Goal: Task Accomplishment & Management: Manage account settings

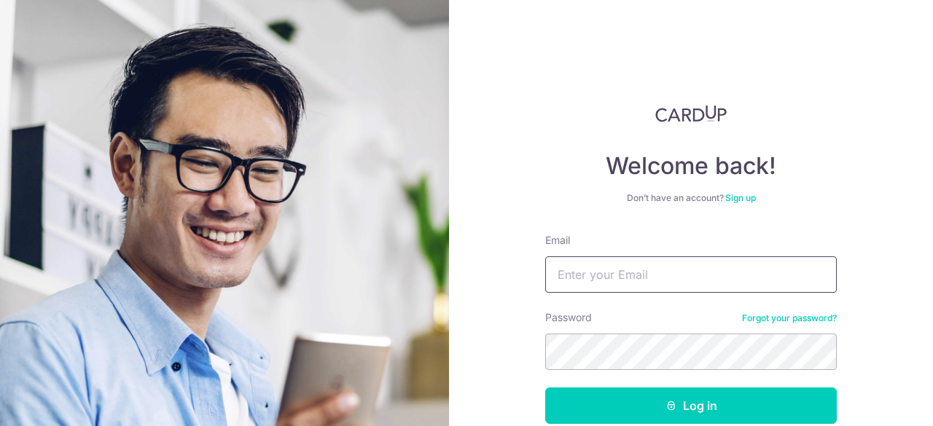
click at [597, 287] on input "Email" at bounding box center [690, 274] width 291 height 36
type input "[EMAIL_ADDRESS][DOMAIN_NAME]"
click at [545, 388] on button "Log in" at bounding box center [690, 406] width 291 height 36
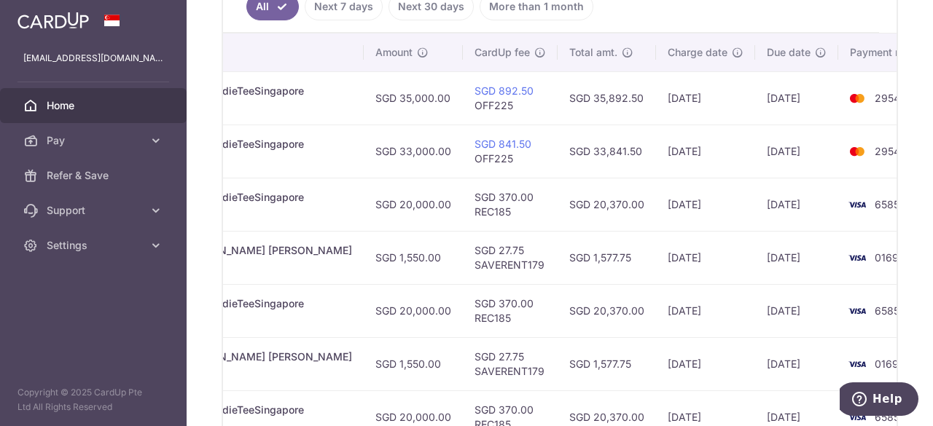
scroll to position [393, 0]
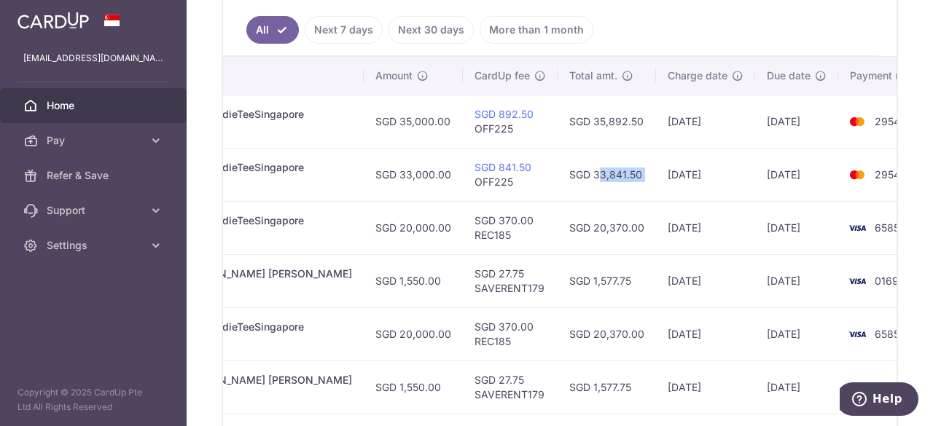
drag, startPoint x: 513, startPoint y: 168, endPoint x: 608, endPoint y: 173, distance: 94.8
click at [608, 173] on tr "Update payment Cancel payment Upload doc Pending txn_cf79d6cc4fa Miscellaneous.…" at bounding box center [386, 174] width 1125 height 53
click at [571, 187] on td "SGD 33,841.50" at bounding box center [606, 174] width 98 height 53
drag, startPoint x: 521, startPoint y: 165, endPoint x: 602, endPoint y: 167, distance: 80.9
click at [602, 167] on tr "Update payment Cancel payment Upload doc Pending txn_cf79d6cc4fa Miscellaneous.…" at bounding box center [386, 174] width 1125 height 53
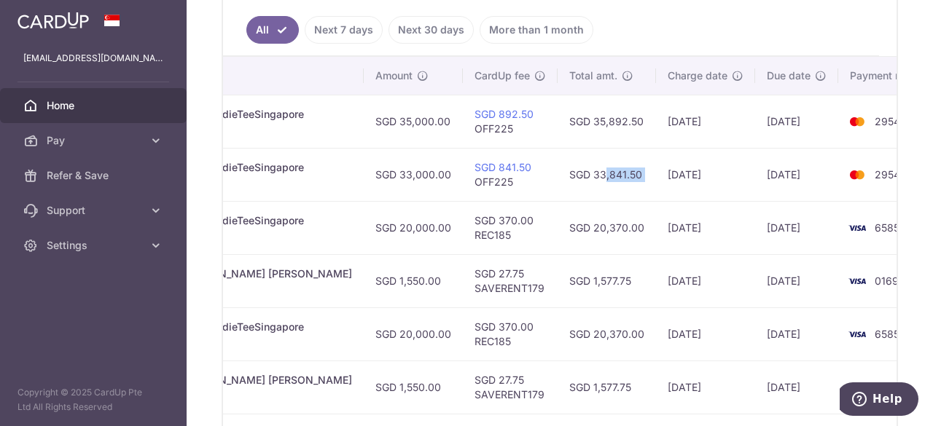
click at [596, 171] on td "SGD 33,841.50" at bounding box center [606, 174] width 98 height 53
click at [557, 165] on td "SGD 33,841.50" at bounding box center [606, 174] width 98 height 53
drag, startPoint x: 533, startPoint y: 170, endPoint x: 614, endPoint y: 170, distance: 80.9
click at [614, 170] on tr "Update payment Cancel payment Upload doc Pending txn_cf79d6cc4fa Miscellaneous.…" at bounding box center [386, 174] width 1125 height 53
click at [585, 179] on td "SGD 33,841.50" at bounding box center [606, 174] width 98 height 53
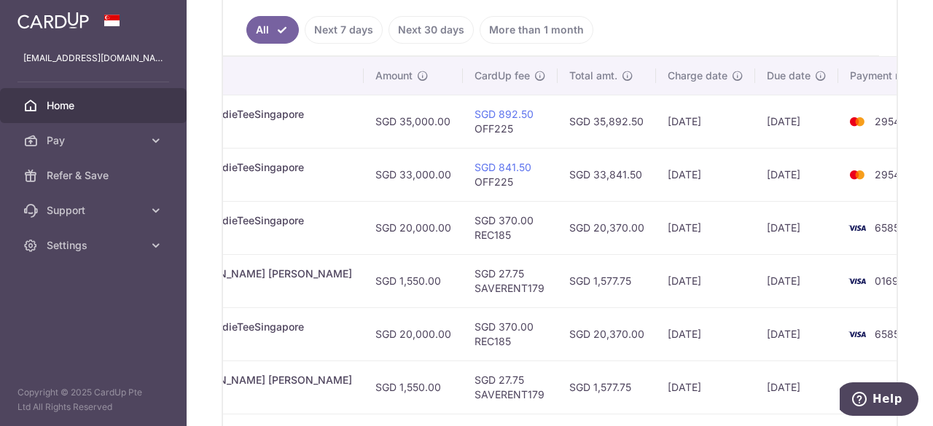
click at [884, 192] on td "2954" at bounding box center [893, 174] width 111 height 53
click at [895, 189] on div "× Pause Schedule Pause all future payments in this series Pause just this one p…" at bounding box center [560, 213] width 746 height 426
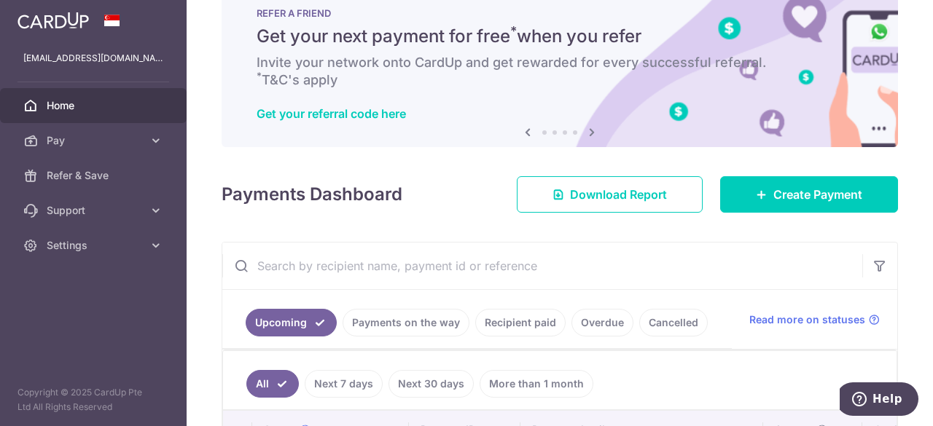
scroll to position [0, 0]
